Goal: Task Accomplishment & Management: Complete application form

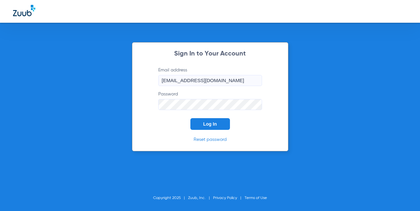
click at [221, 124] on button "Log In" at bounding box center [210, 124] width 40 height 12
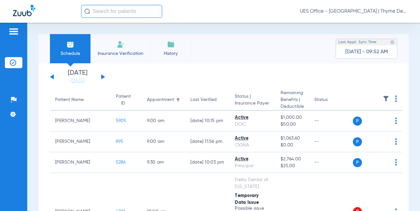
click at [119, 49] on li "Insurance Verification" at bounding box center [120, 48] width 60 height 29
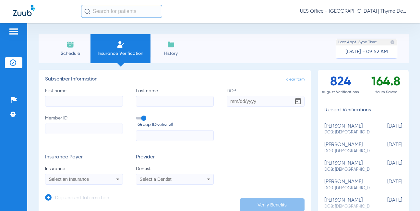
click at [63, 102] on input "First name" at bounding box center [84, 101] width 78 height 11
type input "[PERSON_NAME]"
drag, startPoint x: 158, startPoint y: 102, endPoint x: 239, endPoint y: 103, distance: 80.8
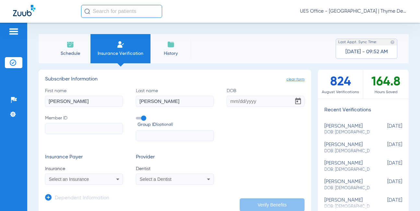
click at [160, 102] on input "[PERSON_NAME]" at bounding box center [175, 101] width 78 height 11
click at [241, 102] on input "DOB" at bounding box center [266, 101] width 78 height 11
type input "[DATE]"
click at [92, 129] on input "Member ID" at bounding box center [84, 128] width 78 height 11
paste input "965945573"
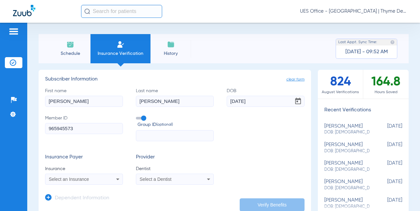
type input "965945573"
drag, startPoint x: 140, startPoint y: 117, endPoint x: 84, endPoint y: 163, distance: 72.8
click at [140, 117] on span at bounding box center [141, 118] width 10 height 3
click at [137, 116] on input "Group ID (optional)" at bounding box center [137, 116] width 0 height 0
click at [66, 174] on mat-select "Select an Insurance" at bounding box center [84, 179] width 78 height 11
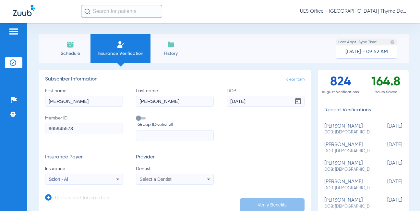
click at [73, 179] on div "Scion - Ai" at bounding box center [77, 179] width 56 height 5
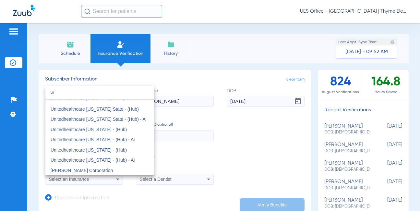
scroll to position [14, 0]
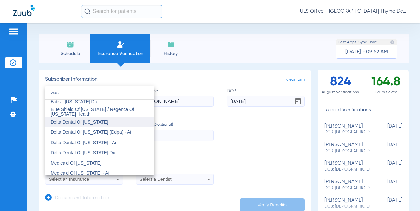
type input "was"
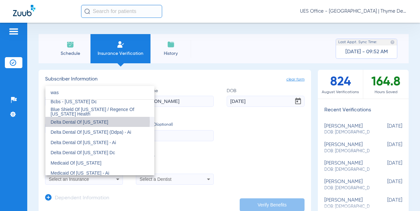
click at [90, 122] on span "Delta Dental Of [US_STATE]" at bounding box center [80, 121] width 58 height 5
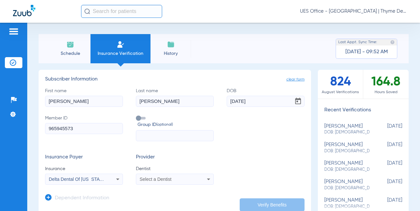
click at [173, 174] on app-form-autocomplete "Dentist Select a Dentist" at bounding box center [175, 174] width 78 height 19
click at [184, 177] on div "Select a Dentist" at bounding box center [168, 179] width 56 height 5
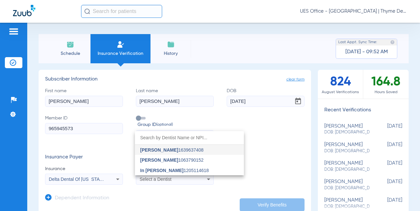
click at [178, 171] on span "In [PERSON_NAME] 1205114618" at bounding box center [174, 170] width 69 height 5
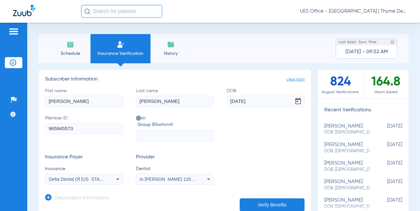
click at [261, 203] on button "Verify Benefits" at bounding box center [272, 204] width 65 height 13
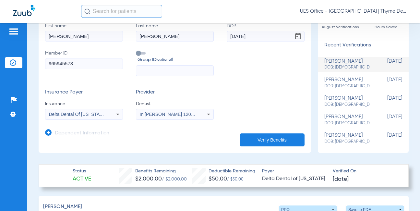
scroll to position [97, 0]
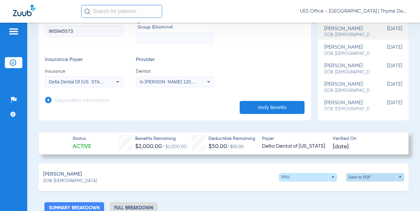
click at [396, 177] on span at bounding box center [375, 177] width 58 height 8
click at [330, 189] on span "Save to PDF" at bounding box center [322, 189] width 26 height 5
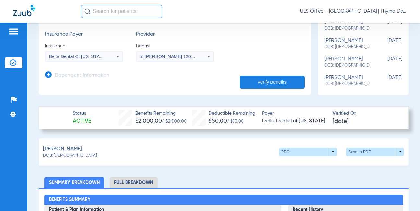
scroll to position [162, 0]
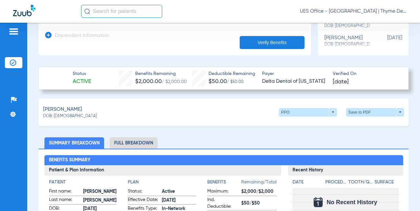
click at [146, 141] on li "Full Breakdown" at bounding box center [134, 142] width 48 height 11
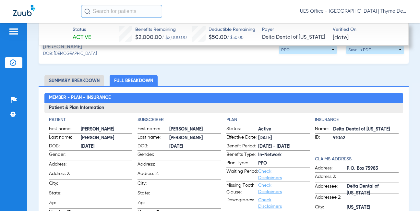
scroll to position [259, 0]
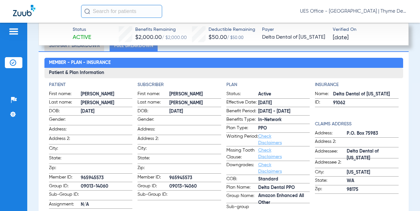
click at [276, 196] on span "Amazon Enhanced All Other" at bounding box center [284, 199] width 52 height 7
copy span "Amazon Enhanced All Other"
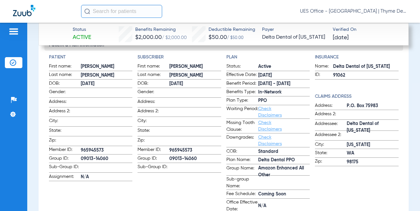
scroll to position [324, 0]
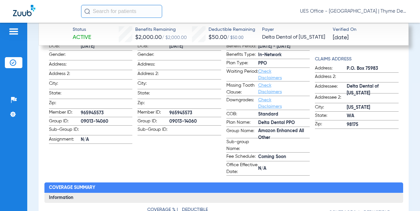
click at [89, 118] on span "09013-14060" at bounding box center [107, 121] width 52 height 7
copy span "09013-14060"
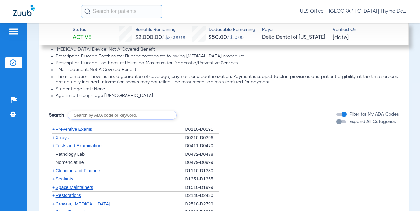
scroll to position [778, 0]
click at [81, 129] on span "Preventive Exams" at bounding box center [74, 129] width 37 height 5
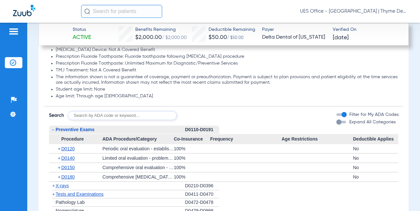
click at [66, 187] on span "X-rays" at bounding box center [62, 185] width 13 height 5
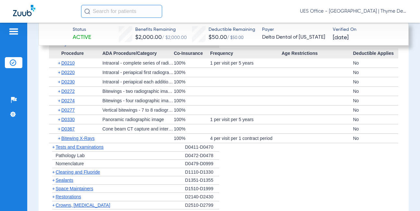
scroll to position [941, 0]
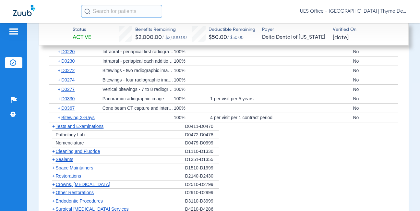
click at [75, 151] on span "Cleaning and Fluoride" at bounding box center [78, 151] width 44 height 5
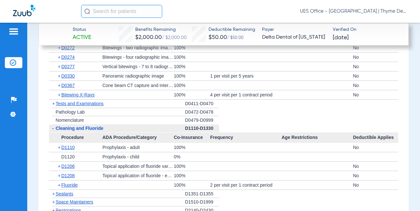
scroll to position [973, 0]
